Goal: Entertainment & Leisure: Consume media (video, audio)

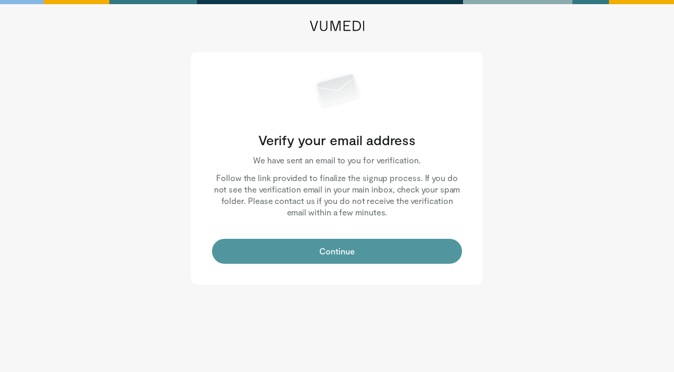
click at [315, 249] on button "Continue" at bounding box center [337, 251] width 250 height 25
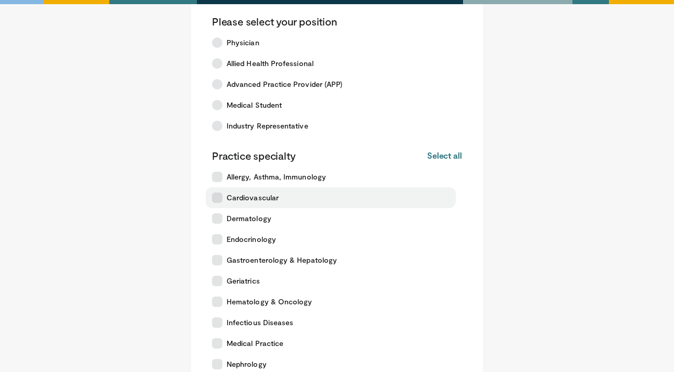
scroll to position [57, 0]
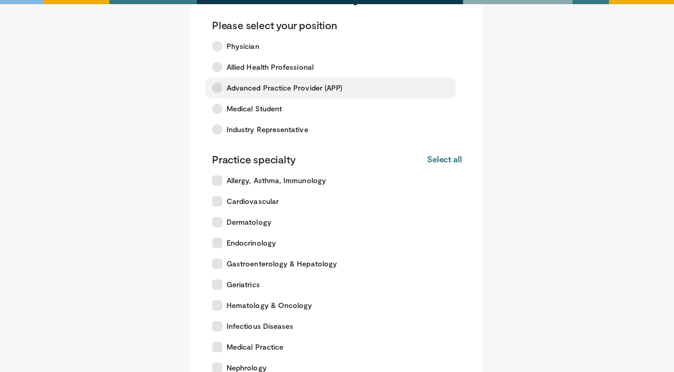
click at [318, 95] on label "Advanced Practice Provider (APP)" at bounding box center [331, 88] width 250 height 21
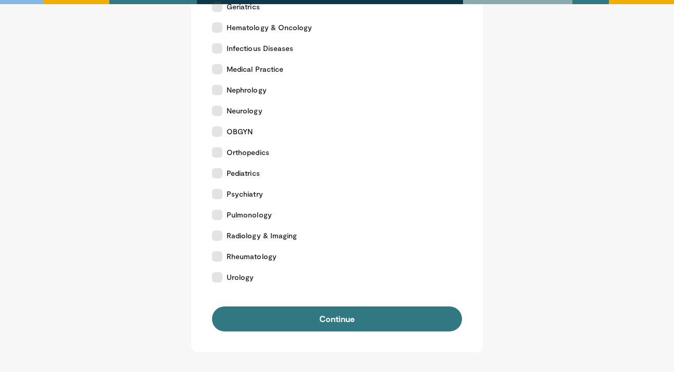
scroll to position [336, 0]
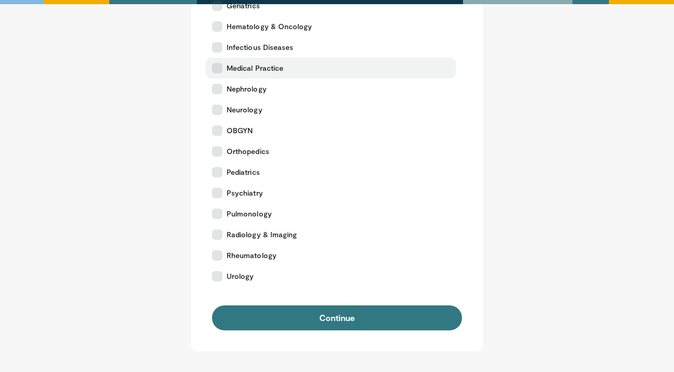
click at [313, 76] on label "Medical Practice" at bounding box center [331, 68] width 250 height 21
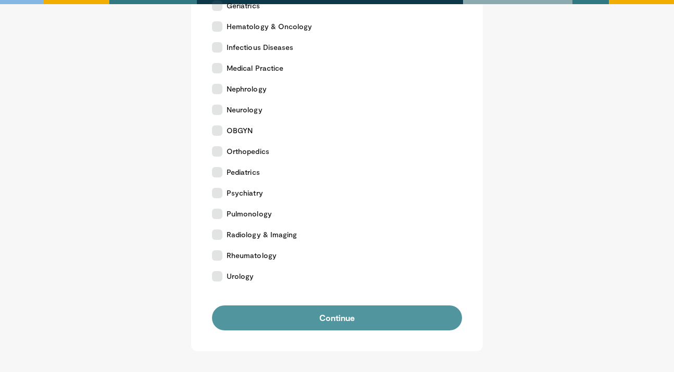
click at [335, 310] on button "Continue" at bounding box center [337, 318] width 250 height 25
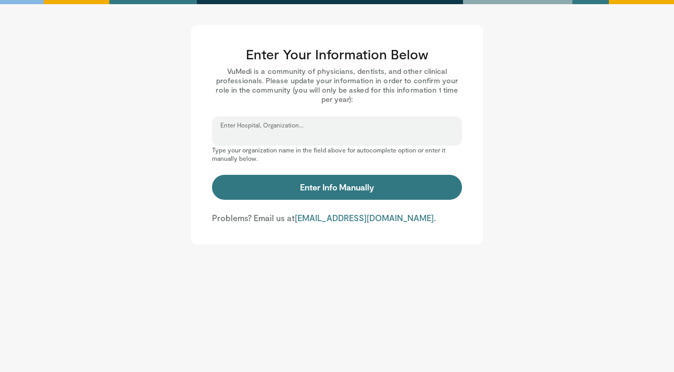
click at [344, 137] on input "Enter Hospital, Organization..." at bounding box center [336, 135] width 233 height 11
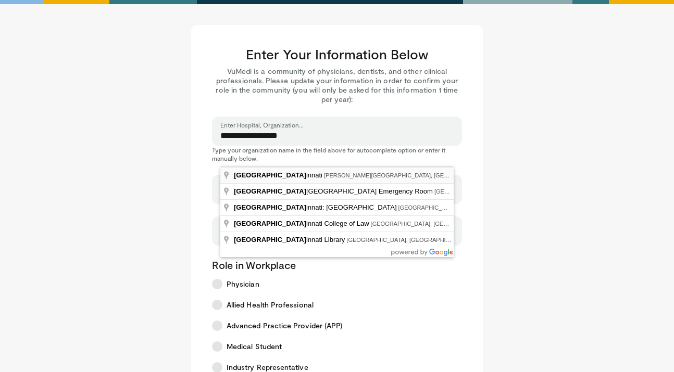
type input "**********"
select select "**"
type input "**********"
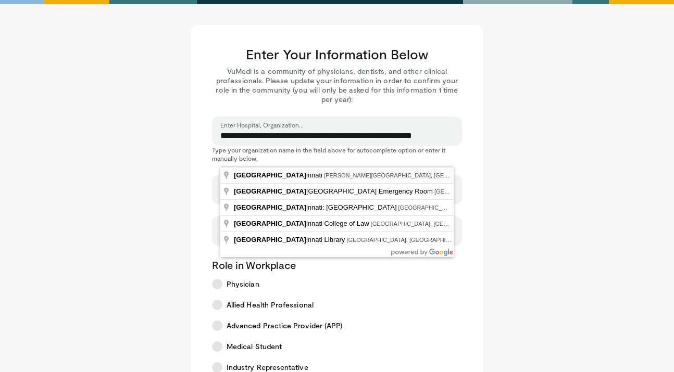
type input "****"
type input "*****"
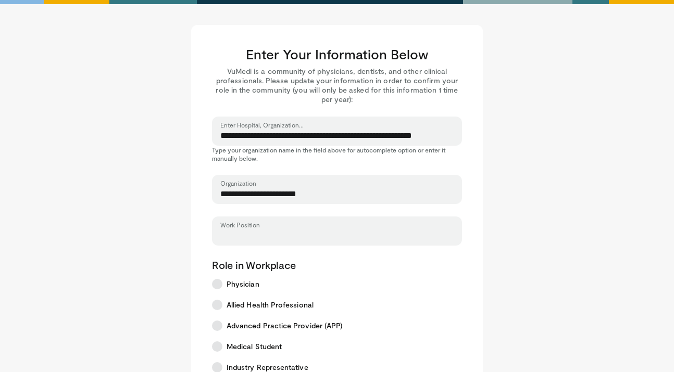
click at [272, 231] on input "Work Position" at bounding box center [336, 235] width 233 height 11
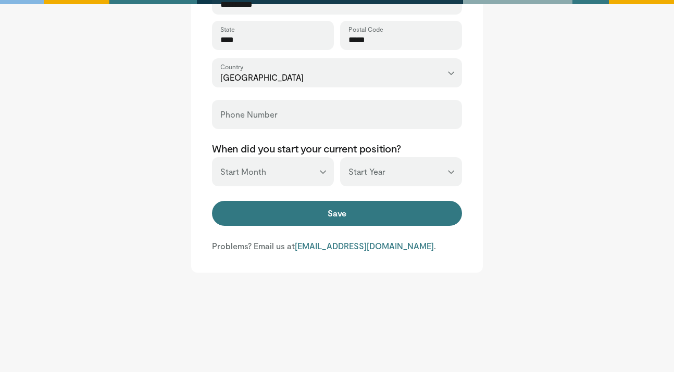
scroll to position [444, 0]
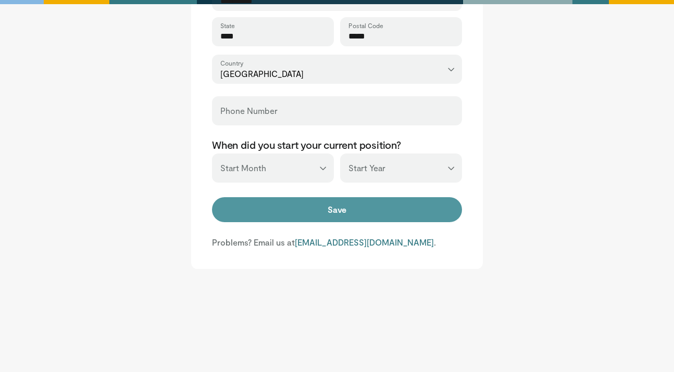
type input "*******"
click at [327, 211] on button "Save" at bounding box center [337, 209] width 250 height 25
type input "**********"
click at [321, 212] on button "Save" at bounding box center [337, 209] width 250 height 25
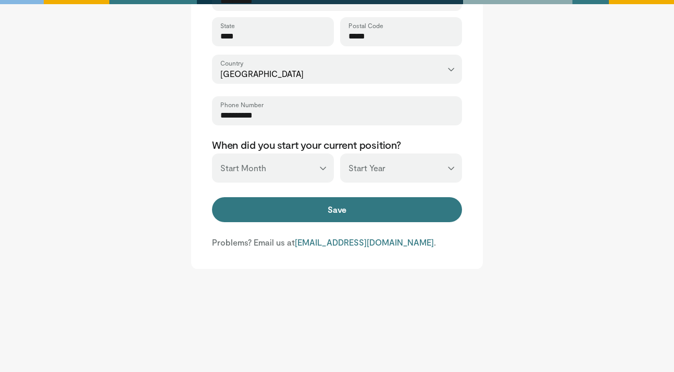
click at [318, 173] on select "*** ******* ******** ***** ***** *** **** **** ****** ********* ******* *******…" at bounding box center [273, 168] width 122 height 29
select select "*"
click at [212, 154] on select "*** ******* ******** ***** ***** *** **** **** ****** ********* ******* *******…" at bounding box center [273, 168] width 122 height 29
click at [367, 172] on select "*** **** **** **** **** **** **** **** **** **** **** **** **** **** **** **** …" at bounding box center [401, 168] width 122 height 29
select select "****"
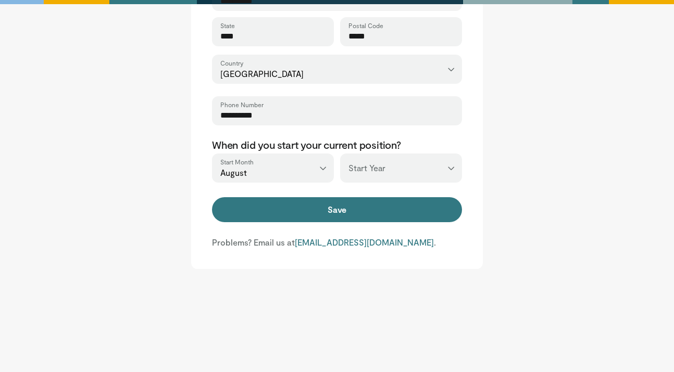
click at [340, 154] on select "*** **** **** **** **** **** **** **** **** **** **** **** **** **** **** **** …" at bounding box center [401, 168] width 122 height 29
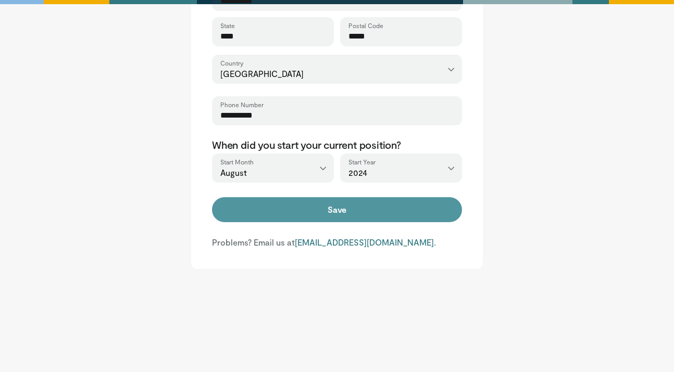
click at [336, 200] on button "Save" at bounding box center [337, 209] width 250 height 25
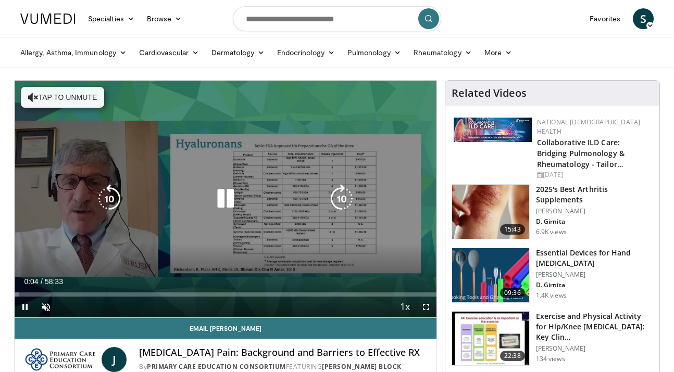
click at [94, 102] on button "Tap to unmute" at bounding box center [62, 97] width 83 height 21
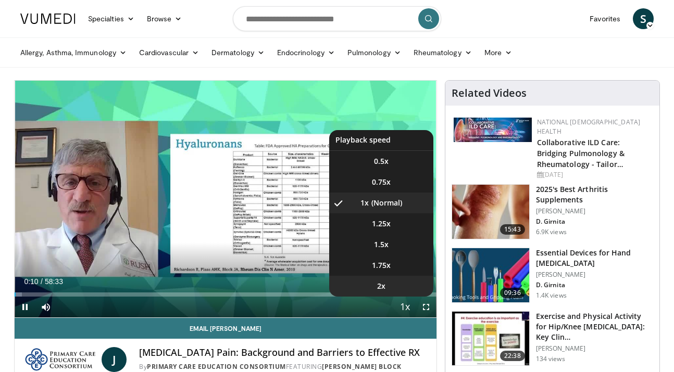
click at [397, 285] on li "2x" at bounding box center [381, 286] width 104 height 21
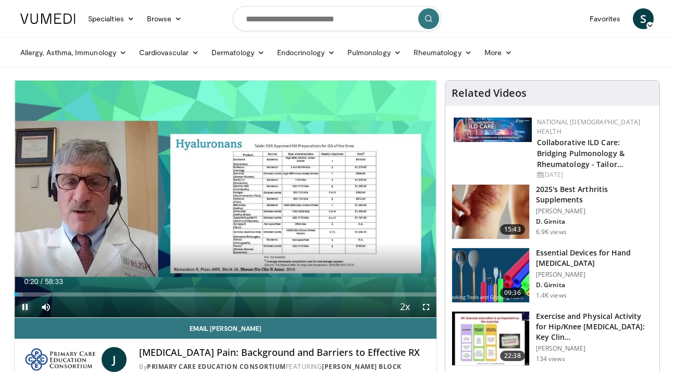
click at [25, 314] on span "Video Player" at bounding box center [25, 307] width 21 height 21
click at [25, 313] on span "Video Player" at bounding box center [25, 307] width 21 height 21
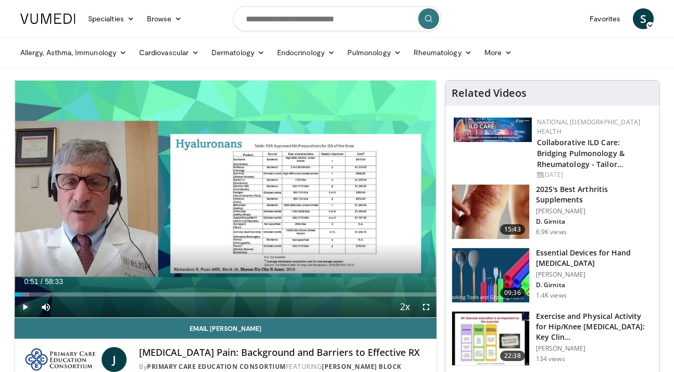
click at [25, 313] on span "Video Player" at bounding box center [25, 307] width 21 height 21
click at [24, 310] on span "Video Player" at bounding box center [25, 307] width 21 height 21
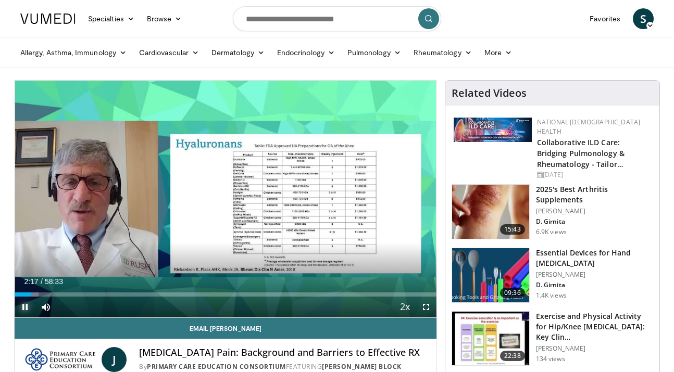
click at [23, 308] on span "Video Player" at bounding box center [25, 307] width 21 height 21
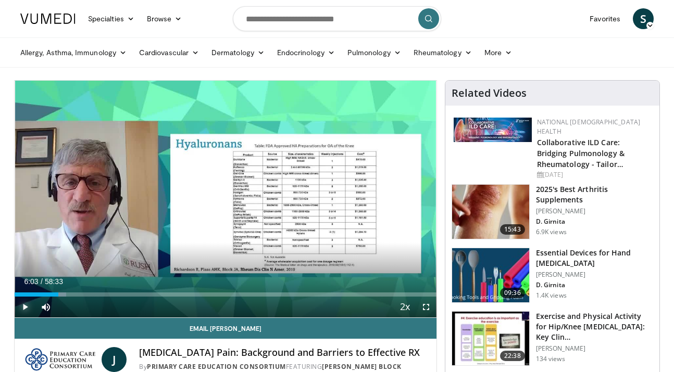
click at [23, 308] on span "Video Player" at bounding box center [25, 307] width 21 height 21
click at [20, 311] on span "Video Player" at bounding box center [25, 307] width 21 height 21
click at [23, 308] on span "Video Player" at bounding box center [25, 307] width 21 height 21
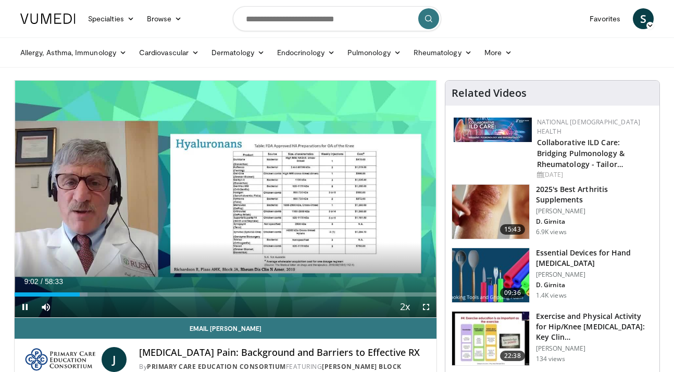
click at [26, 305] on video-js "**********" at bounding box center [226, 199] width 422 height 237
click at [23, 309] on span "Video Player" at bounding box center [25, 307] width 21 height 21
click at [25, 308] on span "Video Player" at bounding box center [25, 307] width 21 height 21
click at [23, 309] on span "Video Player" at bounding box center [25, 307] width 21 height 21
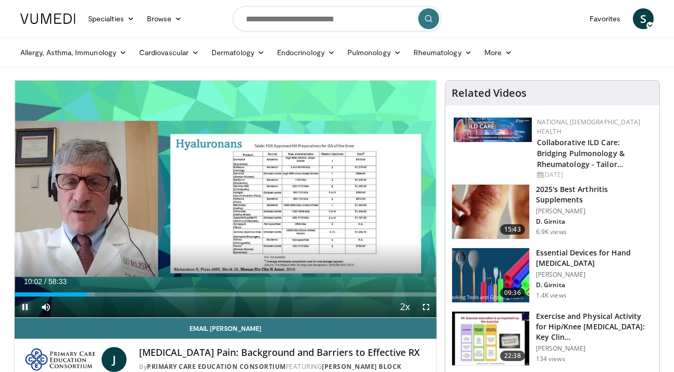
click at [28, 307] on span "Video Player" at bounding box center [25, 307] width 21 height 21
click at [23, 307] on span "Video Player" at bounding box center [25, 307] width 21 height 21
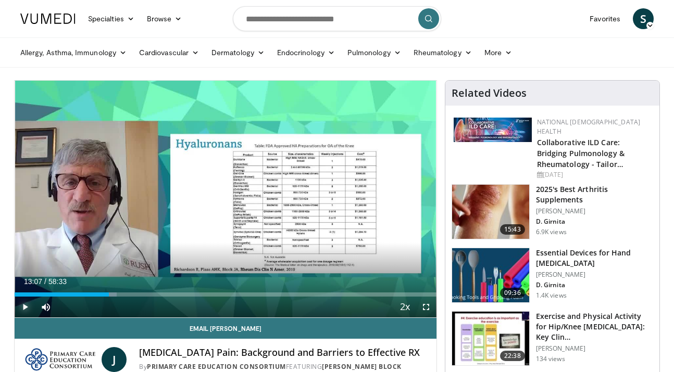
click at [23, 307] on span "Video Player" at bounding box center [25, 307] width 21 height 21
click at [21, 308] on span "Video Player" at bounding box center [25, 307] width 21 height 21
click at [22, 307] on span "Video Player" at bounding box center [25, 307] width 21 height 21
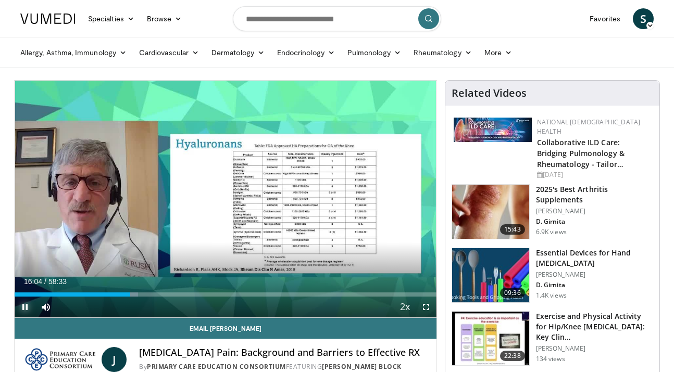
click at [23, 306] on span "Video Player" at bounding box center [25, 307] width 21 height 21
click at [26, 308] on span "Video Player" at bounding box center [25, 307] width 21 height 21
click at [23, 309] on span "Video Player" at bounding box center [25, 307] width 21 height 21
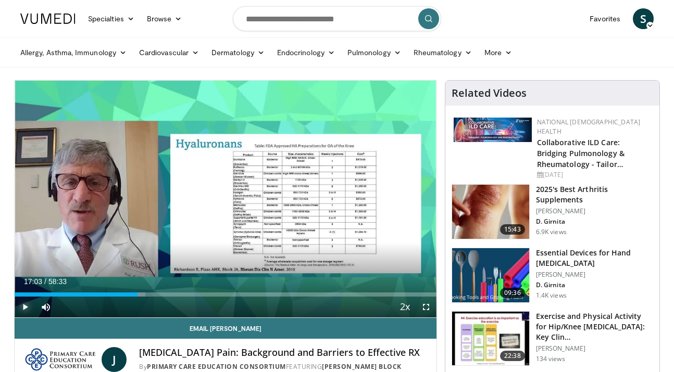
click at [23, 309] on span "Video Player" at bounding box center [25, 307] width 21 height 21
click at [22, 310] on span "Video Player" at bounding box center [25, 307] width 21 height 21
click at [22, 311] on span "Video Player" at bounding box center [25, 307] width 21 height 21
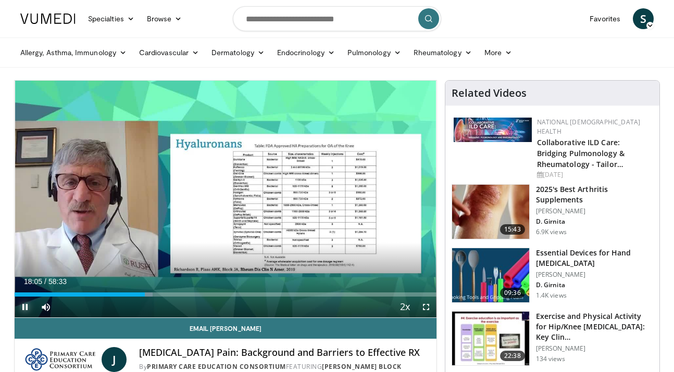
click at [23, 311] on span "Video Player" at bounding box center [25, 307] width 21 height 21
click at [24, 306] on span "Video Player" at bounding box center [25, 307] width 21 height 21
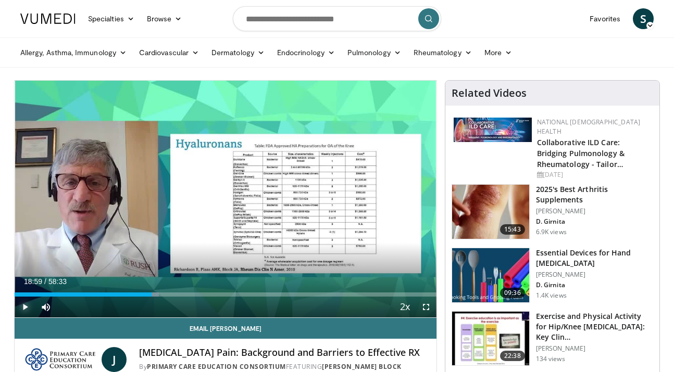
click at [24, 306] on span "Video Player" at bounding box center [25, 307] width 21 height 21
click at [21, 305] on span "Video Player" at bounding box center [25, 307] width 21 height 21
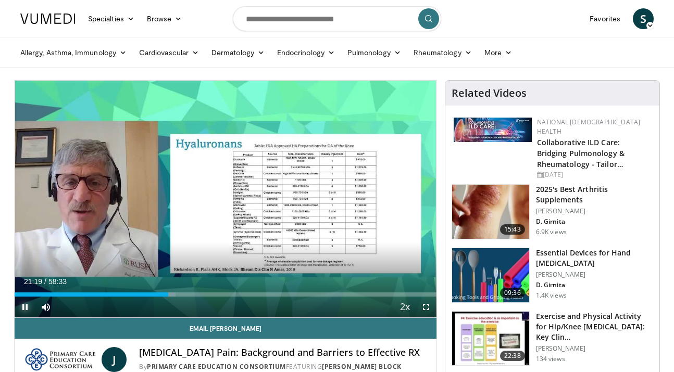
click at [21, 305] on span "Video Player" at bounding box center [25, 307] width 21 height 21
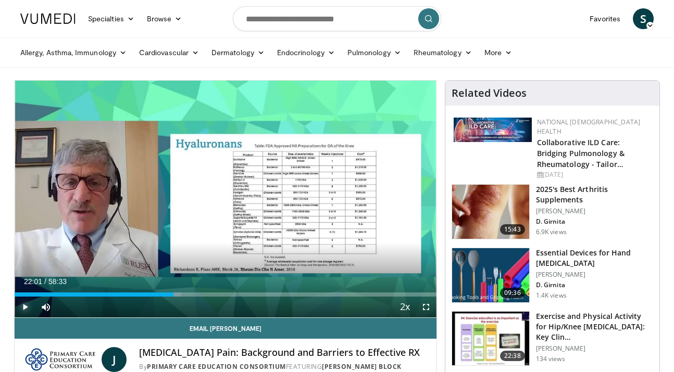
click at [21, 305] on span "Video Player" at bounding box center [25, 307] width 21 height 21
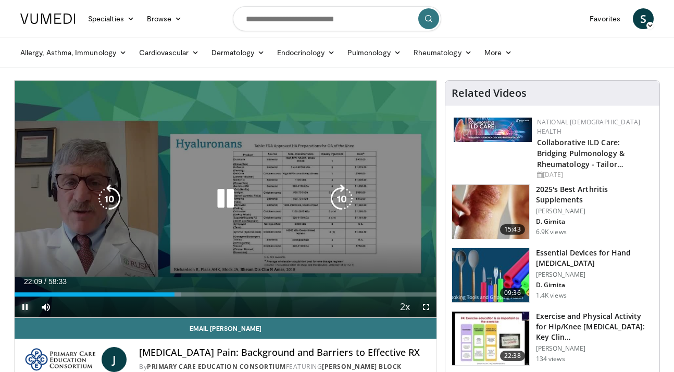
click at [22, 304] on span "Video Player" at bounding box center [25, 307] width 21 height 21
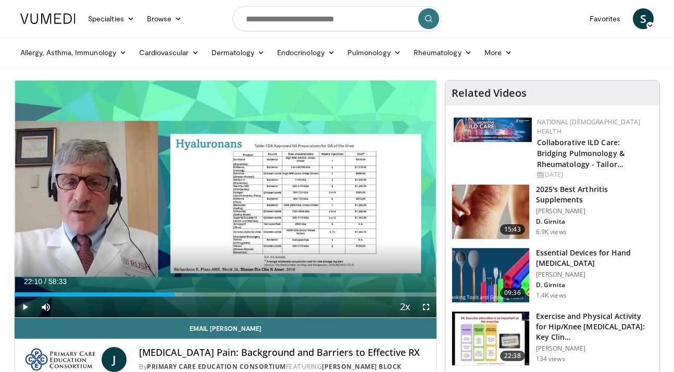
click at [22, 304] on span "Video Player" at bounding box center [25, 307] width 21 height 21
click at [22, 311] on span "Video Player" at bounding box center [25, 307] width 21 height 21
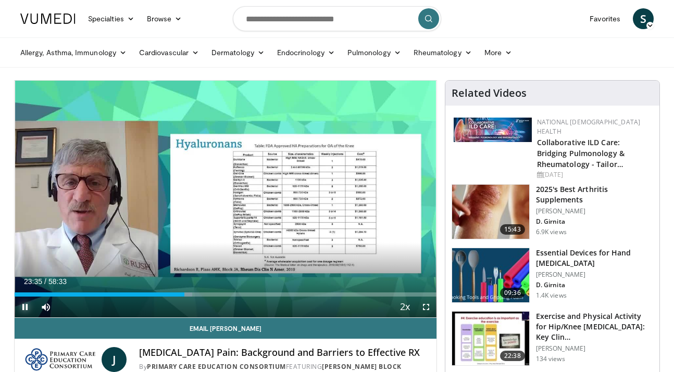
click at [22, 311] on span "Video Player" at bounding box center [25, 307] width 21 height 21
click at [22, 308] on span "Video Player" at bounding box center [25, 307] width 21 height 21
click at [23, 308] on span "Video Player" at bounding box center [25, 307] width 21 height 21
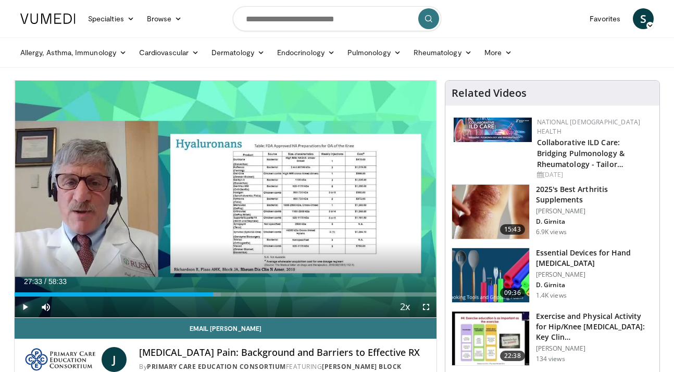
click at [23, 308] on span "Video Player" at bounding box center [25, 307] width 21 height 21
click at [23, 311] on span "Video Player" at bounding box center [25, 307] width 21 height 21
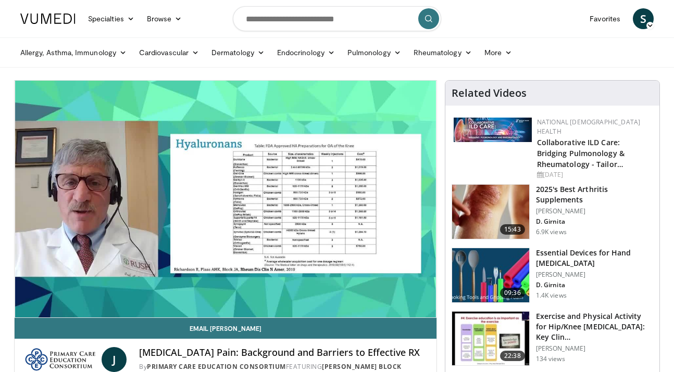
click at [23, 311] on div "10 seconds Tap to unmute" at bounding box center [226, 199] width 422 height 237
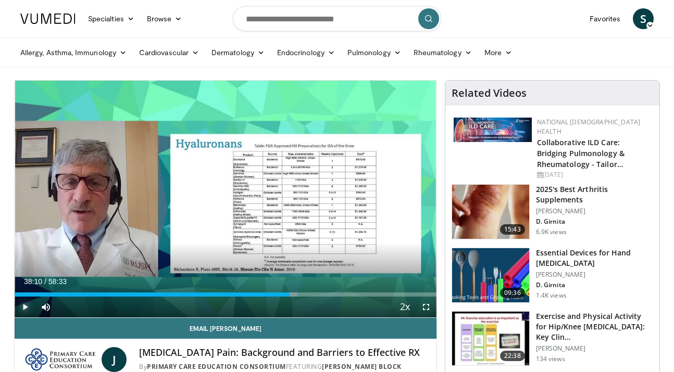
click at [23, 311] on span "Video Player" at bounding box center [25, 307] width 21 height 21
click at [23, 311] on video-js "**********" at bounding box center [226, 199] width 422 height 237
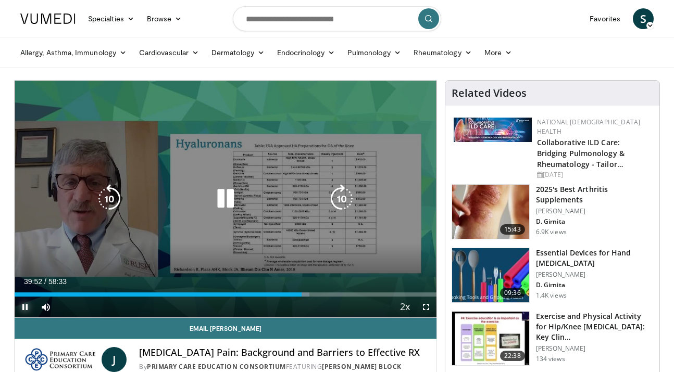
click at [23, 307] on span "Video Player" at bounding box center [25, 307] width 21 height 21
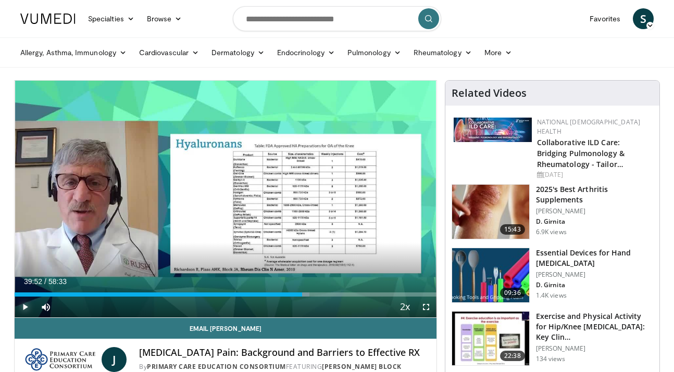
click at [23, 307] on span "Video Player" at bounding box center [25, 307] width 21 height 21
click at [20, 305] on span "Video Player" at bounding box center [25, 307] width 21 height 21
click at [21, 304] on span "Video Player" at bounding box center [25, 307] width 21 height 21
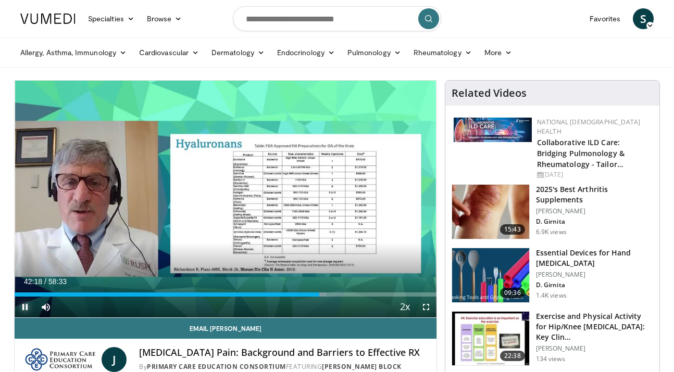
click at [21, 304] on span "Video Player" at bounding box center [25, 307] width 21 height 21
click at [19, 308] on span "Video Player" at bounding box center [25, 307] width 21 height 21
click at [22, 307] on span "Video Player" at bounding box center [25, 307] width 21 height 21
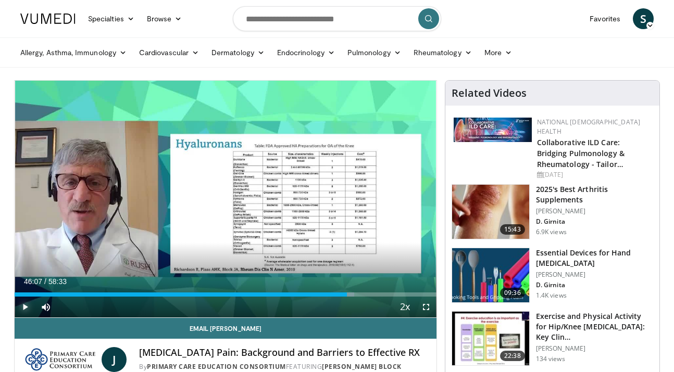
click at [22, 307] on span "Video Player" at bounding box center [25, 307] width 21 height 21
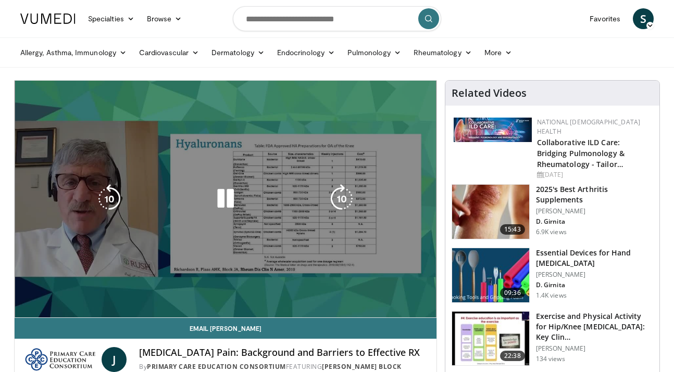
click at [28, 304] on div "10 seconds Tap to unmute" at bounding box center [226, 199] width 422 height 237
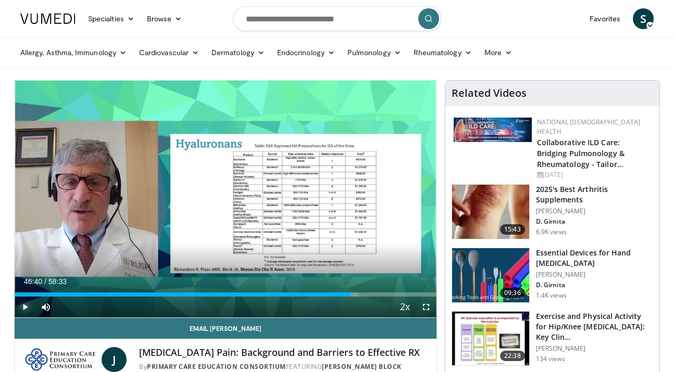
click at [28, 306] on span "Video Player" at bounding box center [25, 307] width 21 height 21
click at [27, 308] on span "Video Player" at bounding box center [25, 307] width 21 height 21
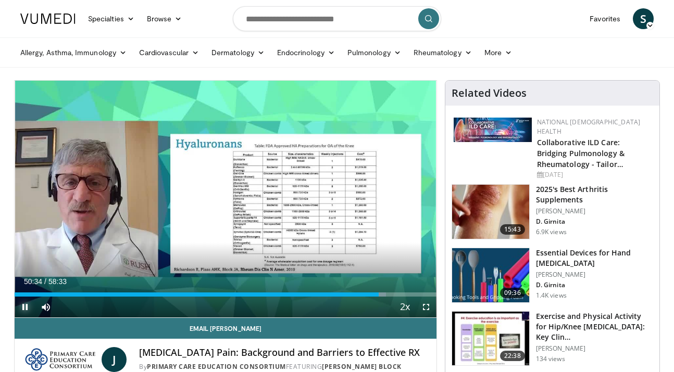
click at [27, 308] on span "Video Player" at bounding box center [25, 307] width 21 height 21
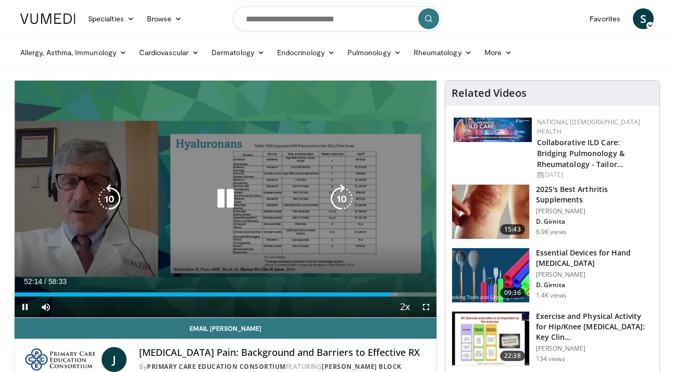
click at [228, 198] on icon "Video Player" at bounding box center [225, 198] width 29 height 29
